Goal: Task Accomplishment & Management: Manage account settings

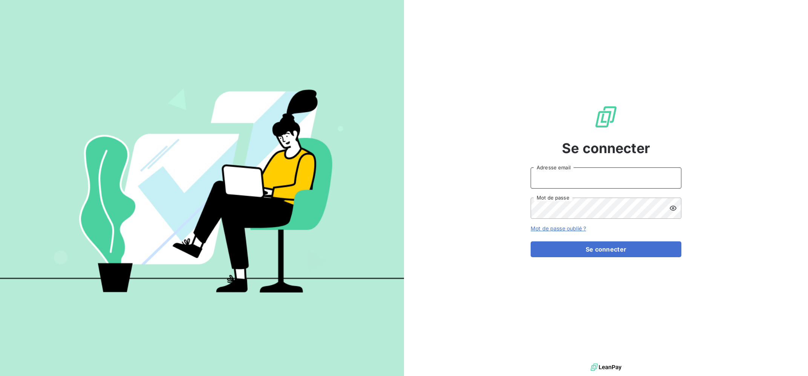
click at [584, 174] on input "Adresse email" at bounding box center [605, 177] width 151 height 21
type input "compta.clients@textiss.com"
click at [601, 240] on form "compta.clients@textiss.com Adresse email Mot de passe Mot de passe oublié ? Se …" at bounding box center [605, 212] width 151 height 90
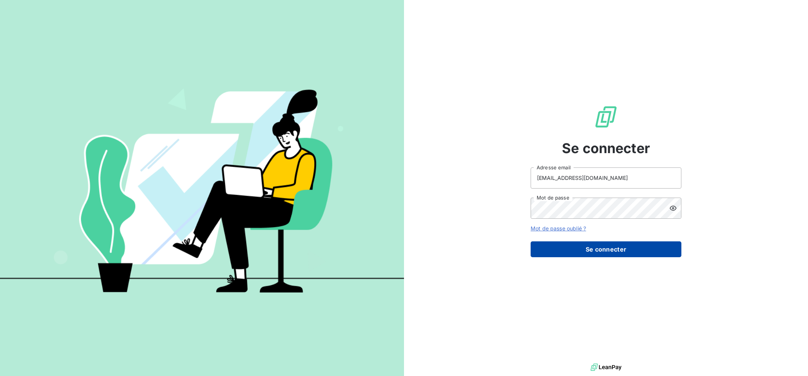
click at [602, 249] on button "Se connecter" at bounding box center [605, 249] width 151 height 16
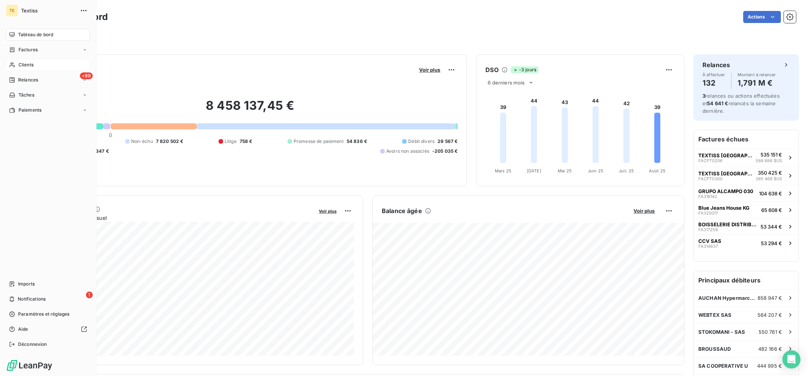
click at [19, 66] on span "Clients" at bounding box center [25, 64] width 15 height 7
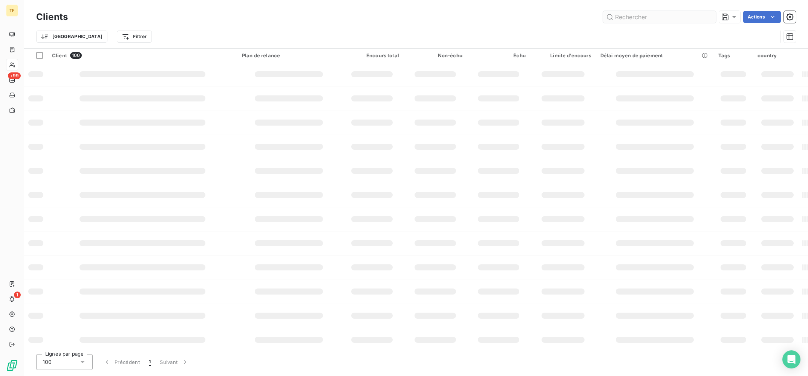
click at [662, 16] on input "text" at bounding box center [659, 17] width 113 height 12
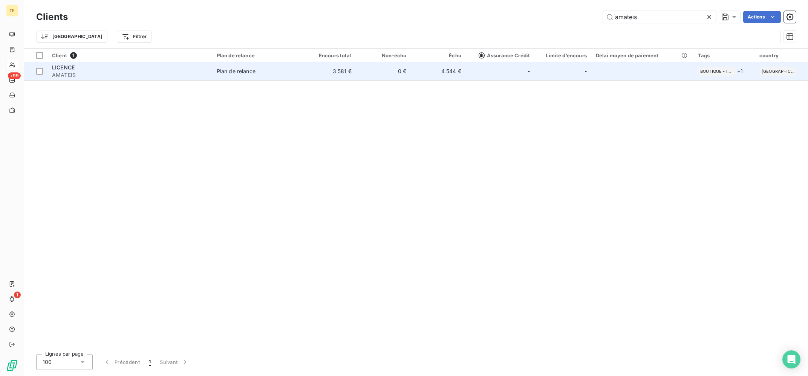
type input "amateis"
click at [259, 71] on span "Plan de relance" at bounding box center [257, 71] width 80 height 8
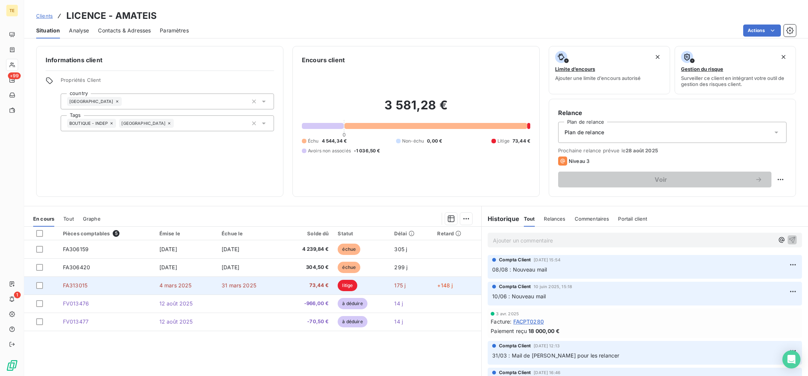
click at [397, 291] on td "175 j" at bounding box center [411, 285] width 43 height 18
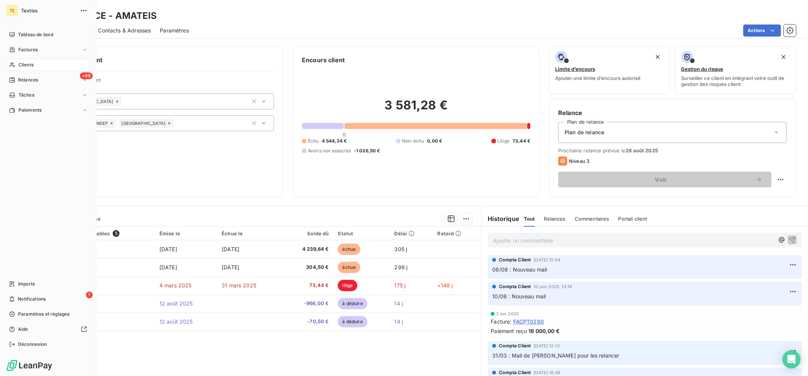
click at [16, 67] on div "Clients" at bounding box center [48, 65] width 84 height 12
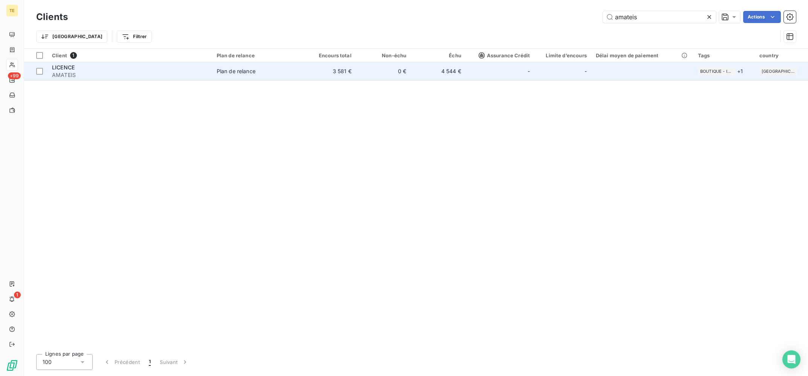
click at [439, 70] on td "4 544 €" at bounding box center [438, 71] width 55 height 18
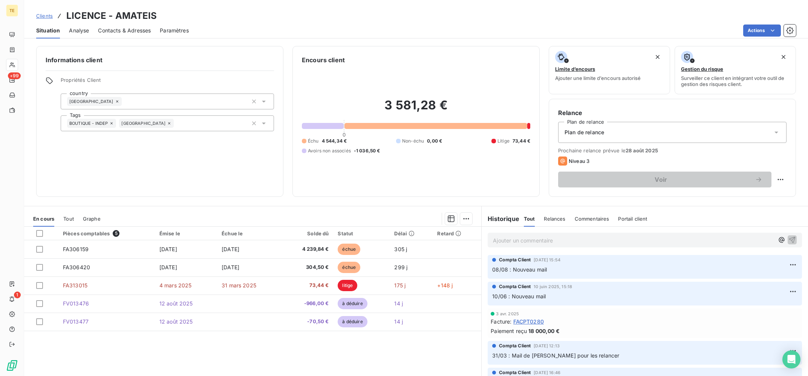
click at [549, 241] on p "Ajouter un commentaire ﻿" at bounding box center [633, 239] width 281 height 9
click at [617, 241] on span "26/08 : Mail manuel suite à avoirs établis le 12/08 mais tjr pas de paiement re…" at bounding box center [605, 239] width 225 height 6
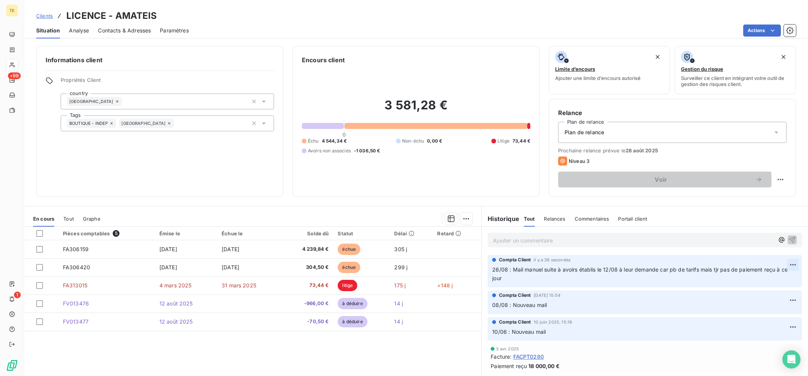
click at [791, 264] on html "TE +99 1 Clients LICENCE - AMATEIS Situation Analyse Contacts & Adresses Paramè…" at bounding box center [404, 188] width 808 height 376
click at [783, 278] on div "Editer" at bounding box center [774, 282] width 42 height 12
drag, startPoint x: 660, startPoint y: 269, endPoint x: 699, endPoint y: 271, distance: 38.8
click at [699, 271] on span "26/08 : Mail manuel suite à avoirs établis le 12/08 à leur demande car pb de ta…" at bounding box center [636, 273] width 289 height 15
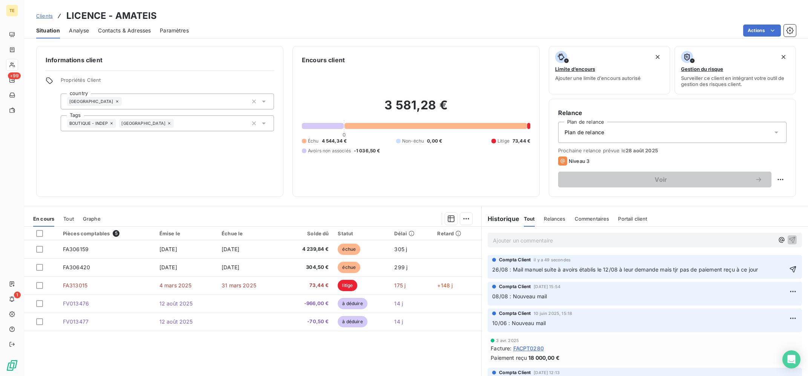
click at [578, 267] on span "26/08 : Mail manuel suite à avoirs établis le 12/08 à leur demande mais tjr pas…" at bounding box center [625, 269] width 266 height 6
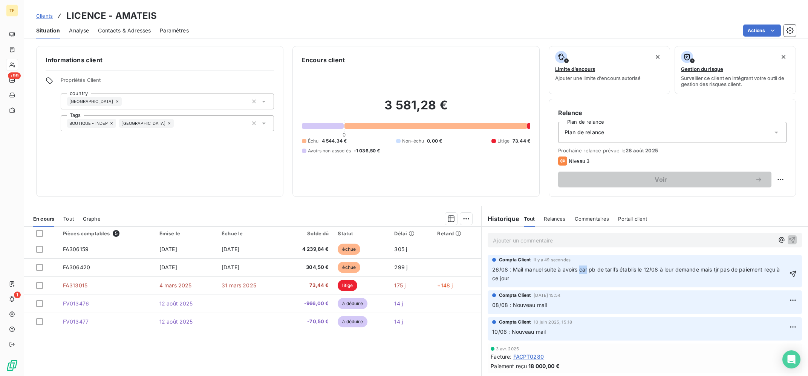
drag, startPoint x: 585, startPoint y: 270, endPoint x: 579, endPoint y: 271, distance: 6.1
click at [579, 271] on span "26/08 : Mail manuel suite à avoirs car pb de tarifs établis le 12/08 à leur dem…" at bounding box center [636, 273] width 289 height 15
click at [624, 275] on p "26/08 : Mail manuel suite à avoirs pour pb de tarifs établis le 12/08 à leur de…" at bounding box center [639, 273] width 295 height 17
click at [579, 282] on p "26/08 : Mail manuel suite à avoirs pour pb de tarifs établis le 12/08 à leur de…" at bounding box center [639, 273] width 295 height 17
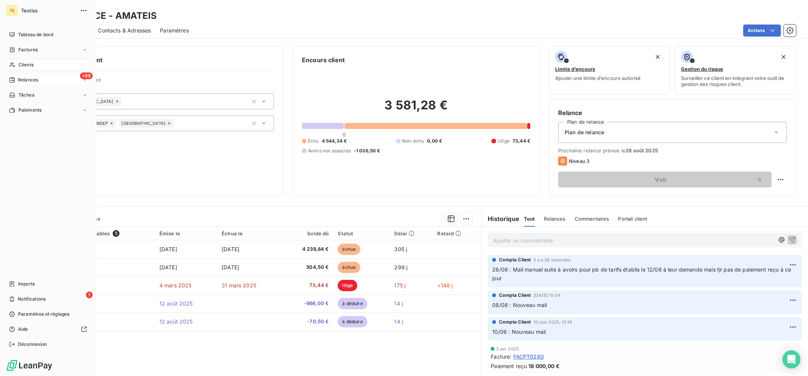
click at [28, 74] on div "+99 Relances" at bounding box center [48, 80] width 84 height 12
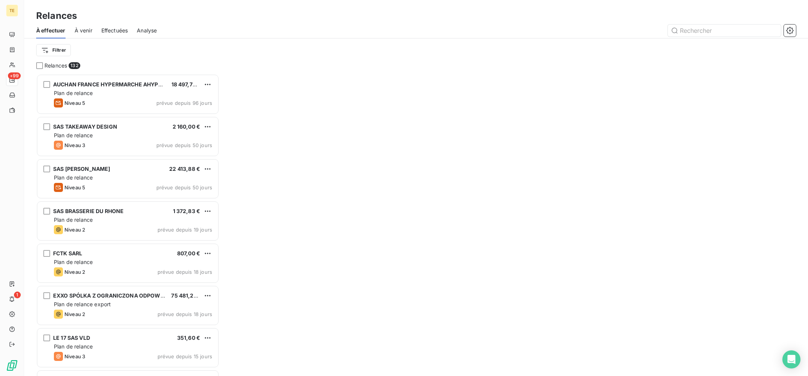
scroll to position [301, 183]
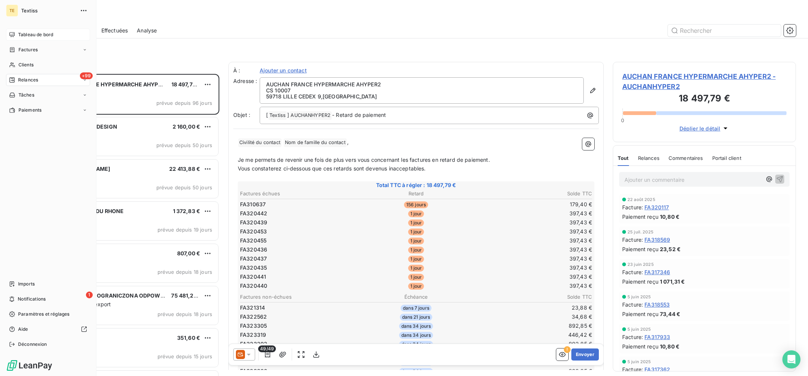
click at [28, 35] on span "Tableau de bord" at bounding box center [35, 34] width 35 height 7
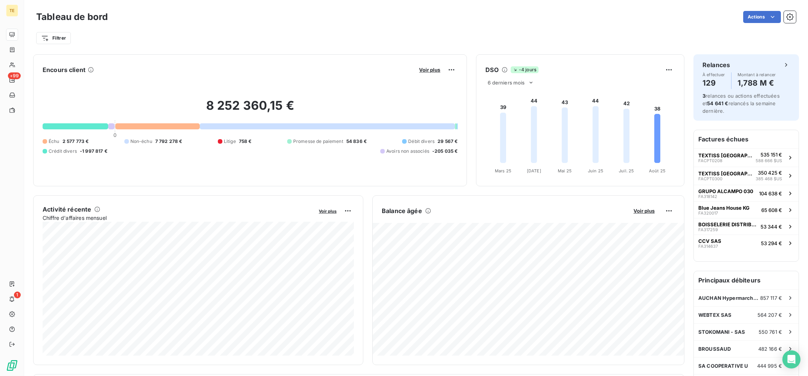
click at [131, 66] on div "Encours client Voir plus" at bounding box center [250, 70] width 415 height 12
